Goal: Task Accomplishment & Management: Manage account settings

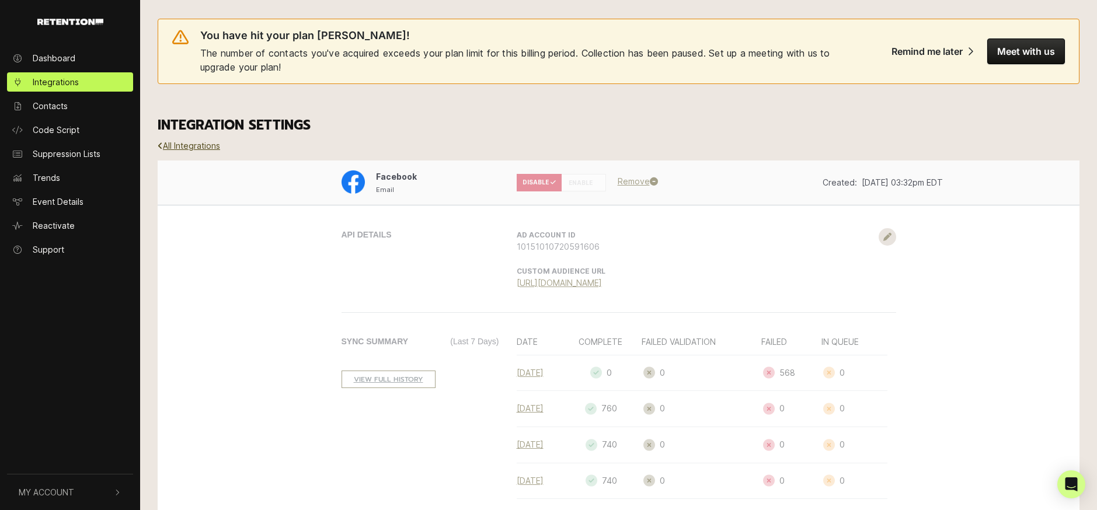
scroll to position [259, 0]
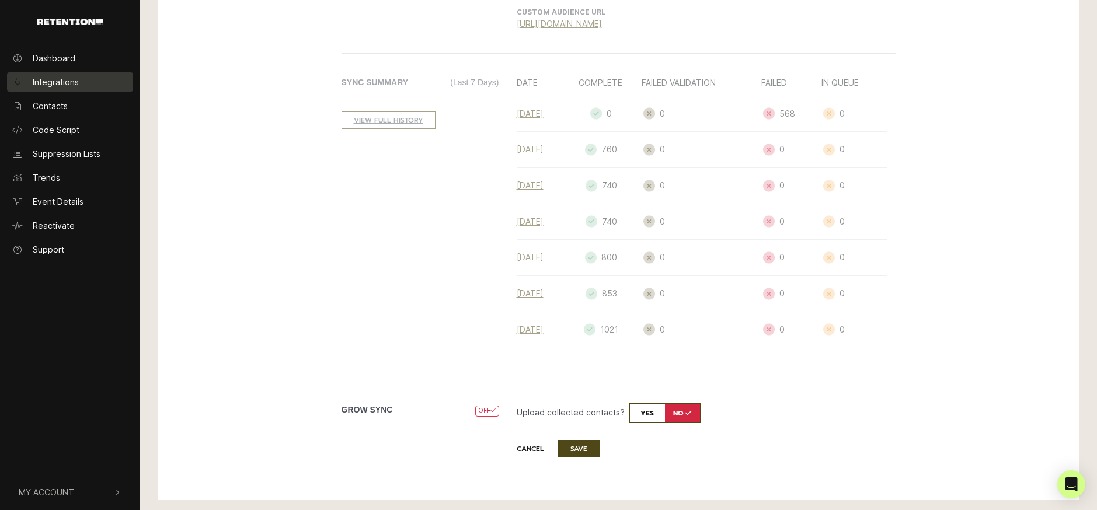
click at [102, 82] on link "Integrations" at bounding box center [70, 81] width 126 height 19
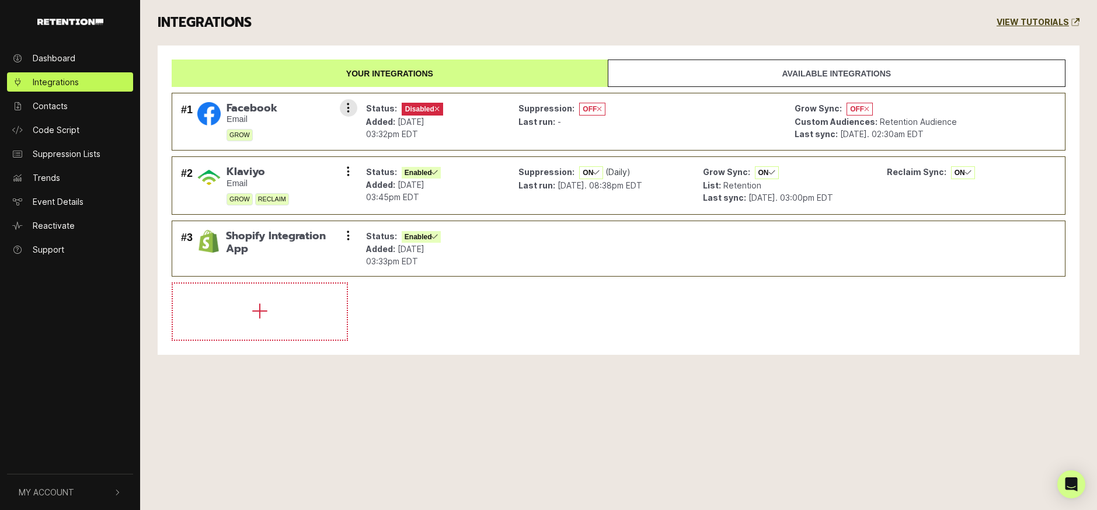
click at [232, 110] on span "Facebook" at bounding box center [251, 108] width 51 height 13
drag, startPoint x: 407, startPoint y: 109, endPoint x: 424, endPoint y: 109, distance: 16.9
click at [412, 109] on span "Disabled" at bounding box center [422, 109] width 41 height 13
click at [425, 108] on span "Disabled" at bounding box center [422, 109] width 41 height 13
click at [587, 109] on span "OFF" at bounding box center [592, 109] width 26 height 13
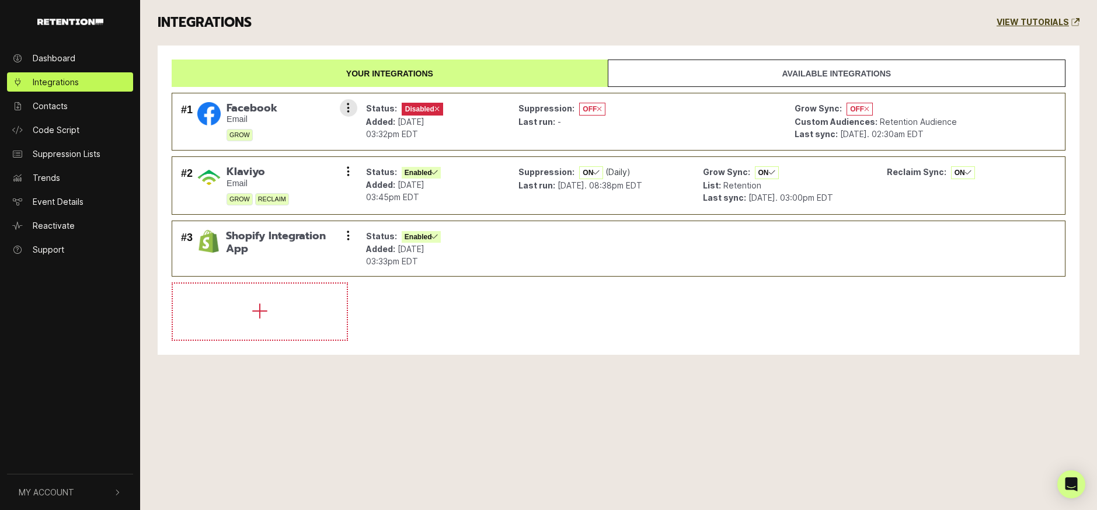
click at [853, 109] on span "OFF" at bounding box center [859, 109] width 26 height 13
click at [647, 77] on link "Available integrations" at bounding box center [837, 73] width 458 height 27
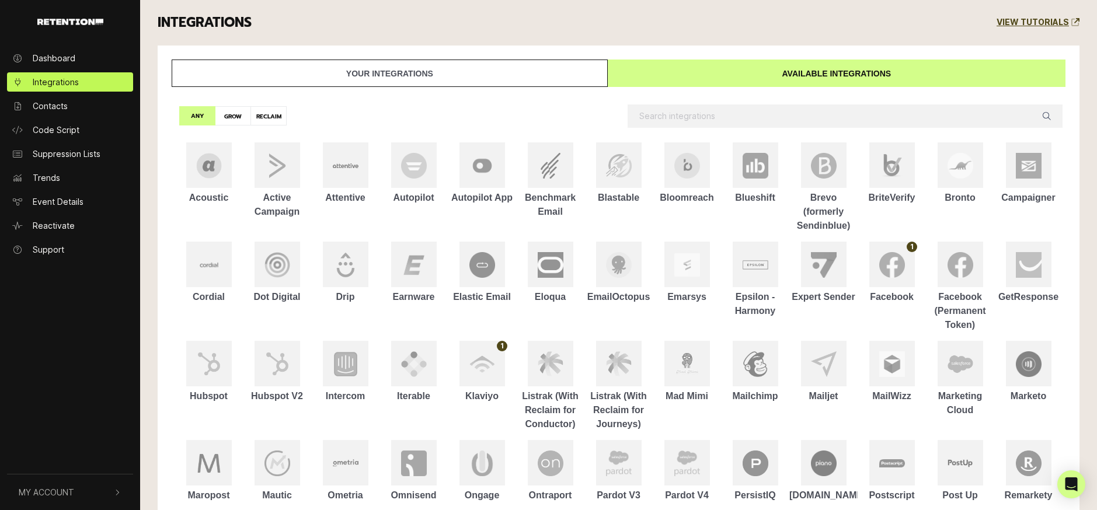
click at [445, 71] on link "Your integrations" at bounding box center [390, 73] width 436 height 27
